Goal: Information Seeking & Learning: Learn about a topic

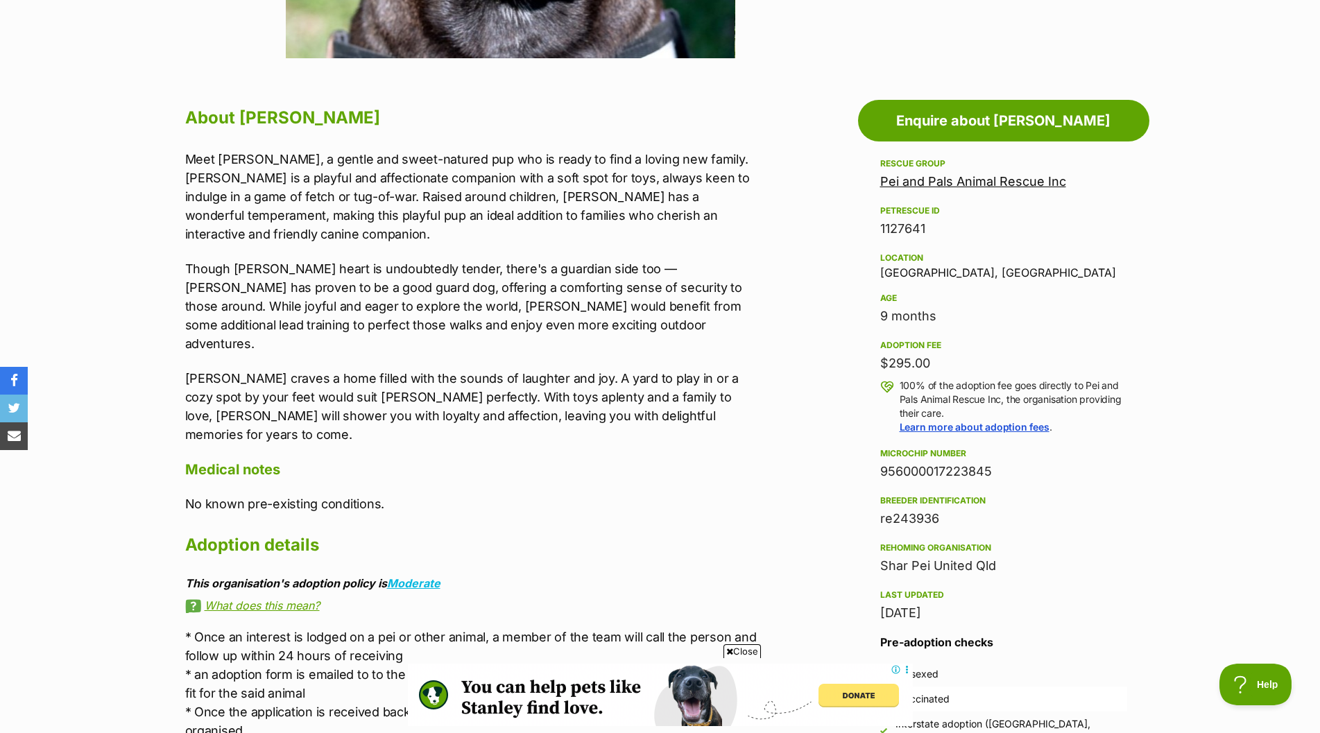
scroll to position [694, 0]
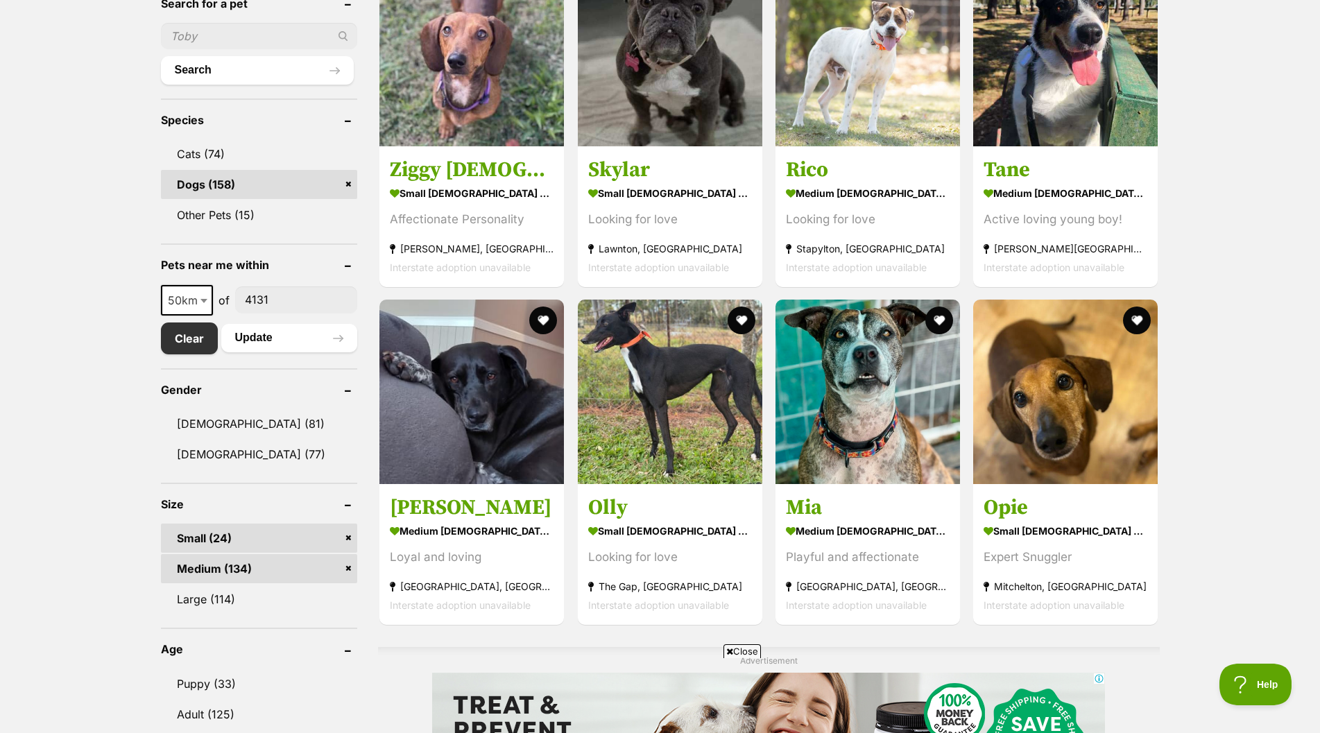
scroll to position [486, 0]
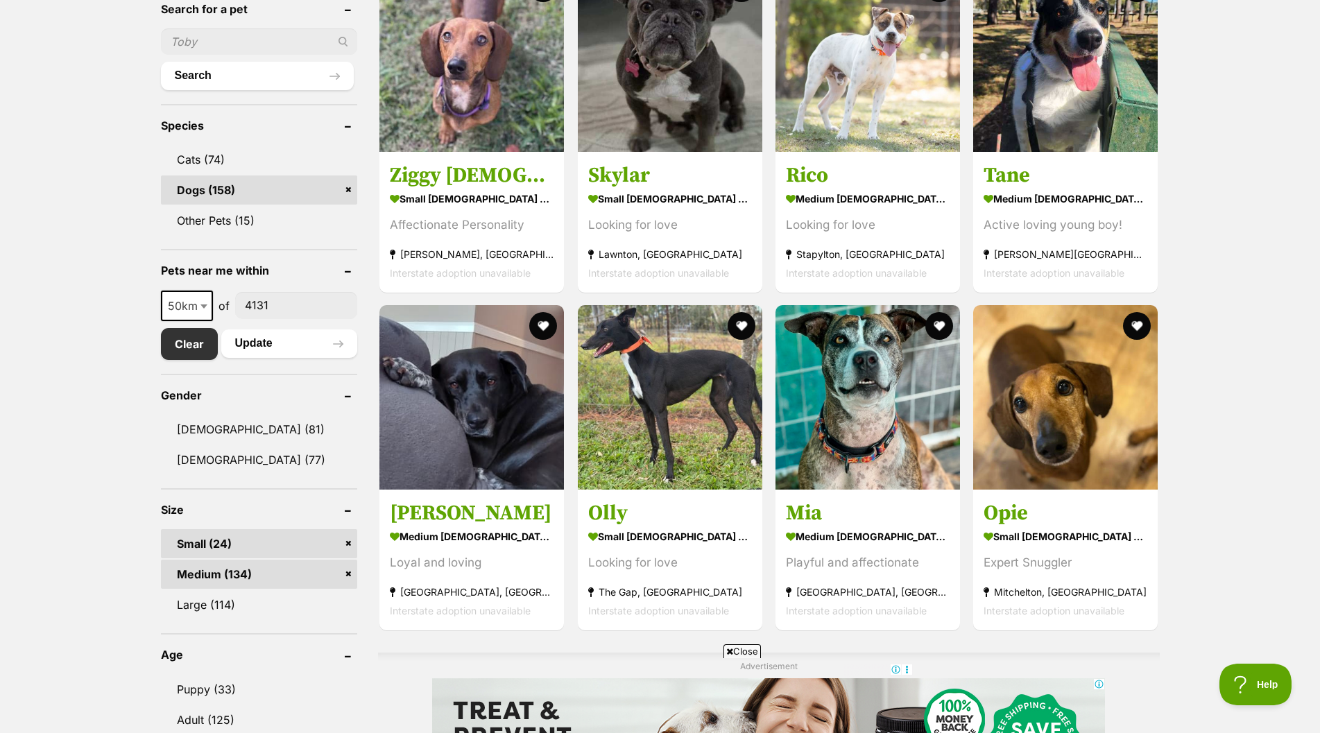
click at [200, 44] on input "text" at bounding box center [259, 41] width 197 height 26
type input "da"
